Goal: Task Accomplishment & Management: Use online tool/utility

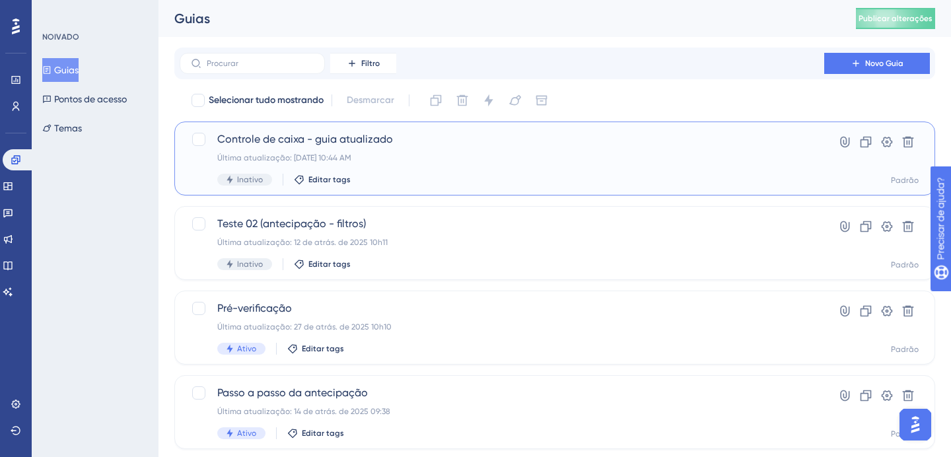
click at [393, 185] on div "Inativo Editar tags" at bounding box center [501, 180] width 569 height 12
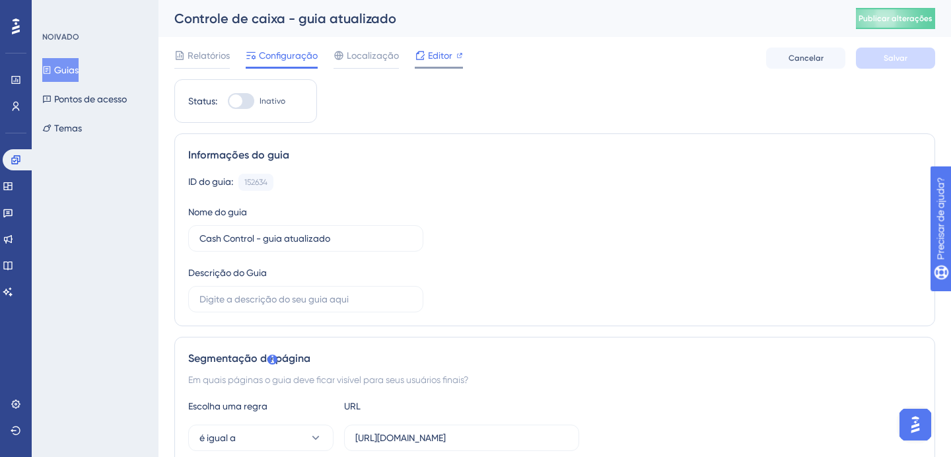
click at [442, 58] on font "Editor" at bounding box center [440, 55] width 24 height 11
